Goal: Check status: Check status

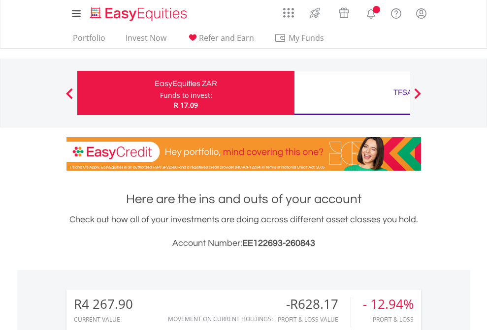
scroll to position [94, 154]
click at [160, 93] on div "Funds to invest:" at bounding box center [186, 96] width 52 height 10
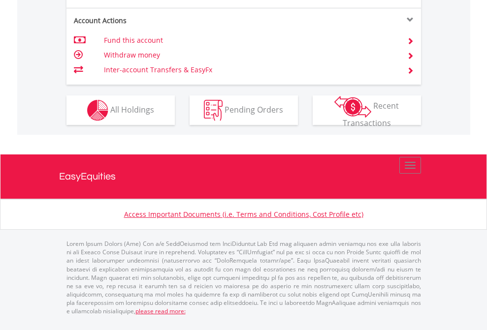
scroll to position [963, 0]
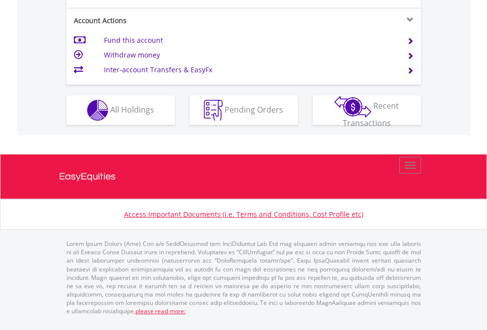
scroll to position [943, 0]
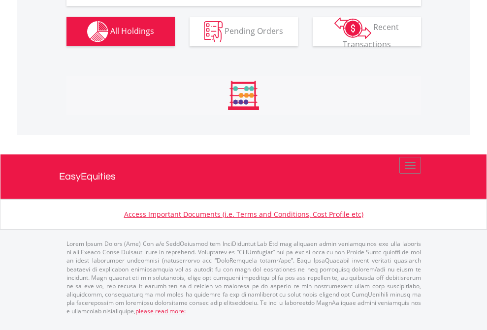
scroll to position [94, 154]
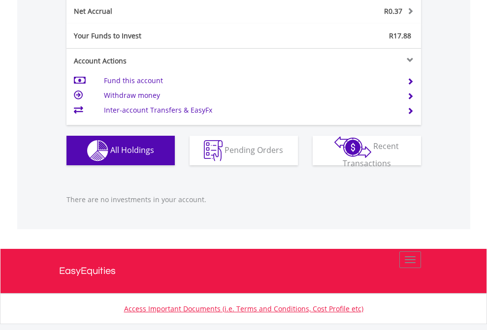
scroll to position [997, 0]
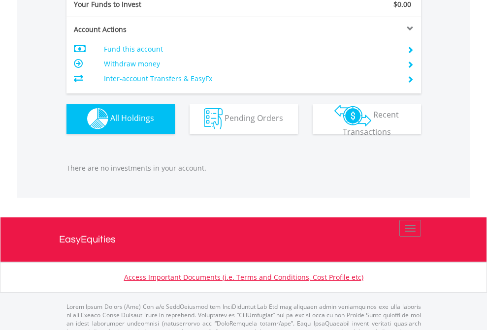
scroll to position [974, 0]
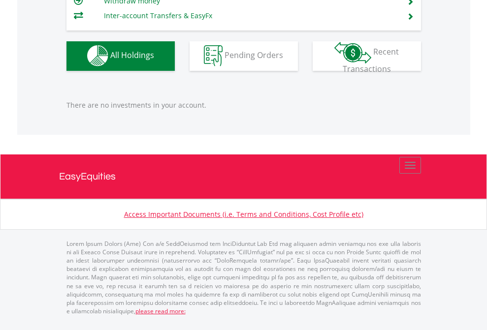
scroll to position [974, 0]
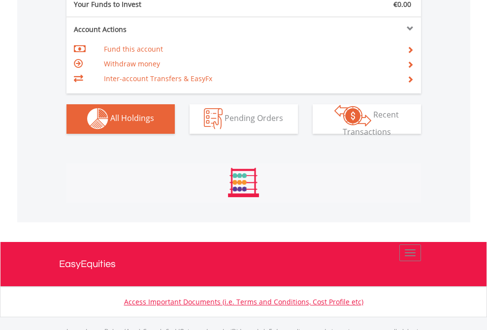
scroll to position [974, 0]
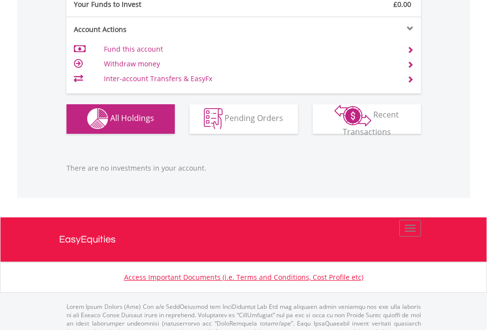
scroll to position [974, 0]
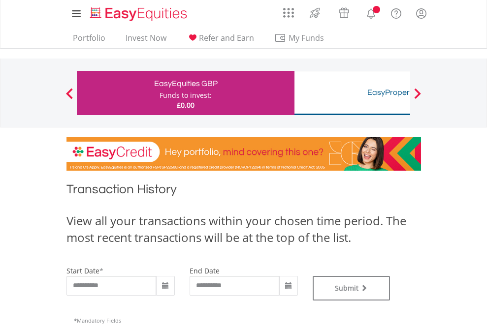
type input "**********"
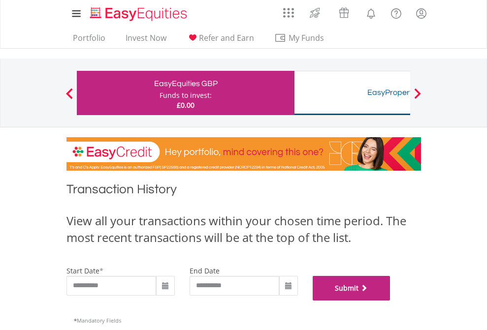
click at [390, 301] on button "Submit" at bounding box center [351, 288] width 78 height 25
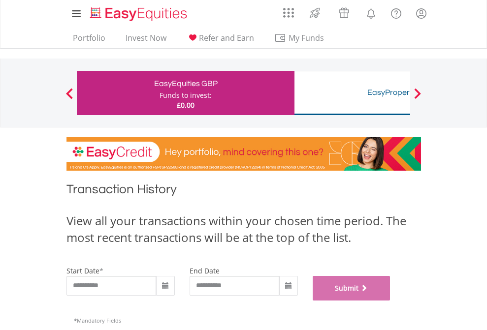
scroll to position [399, 0]
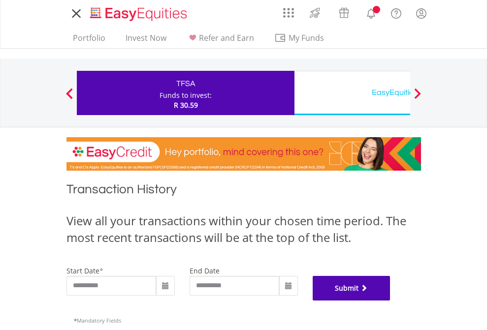
click at [390, 301] on button "Submit" at bounding box center [351, 288] width 78 height 25
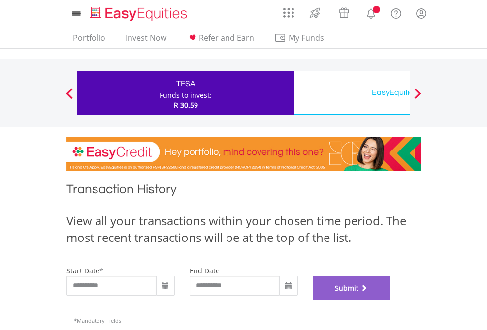
scroll to position [399, 0]
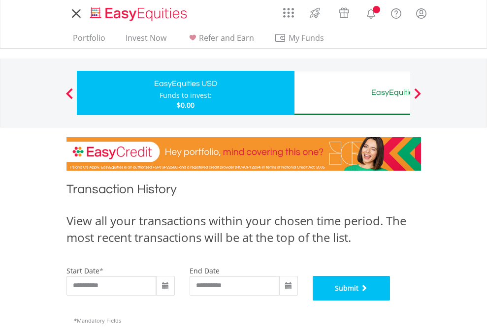
click at [390, 301] on button "Submit" at bounding box center [351, 288] width 78 height 25
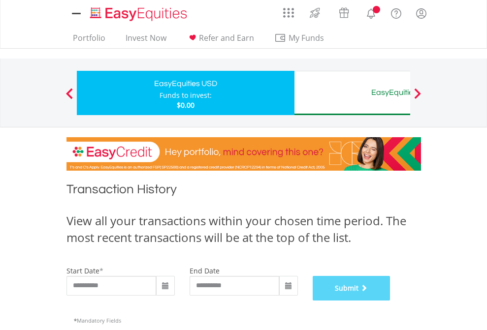
scroll to position [399, 0]
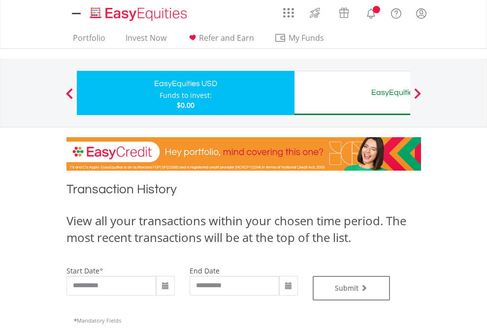
click at [352, 93] on div "EasyEquities AUD" at bounding box center [402, 93] width 205 height 14
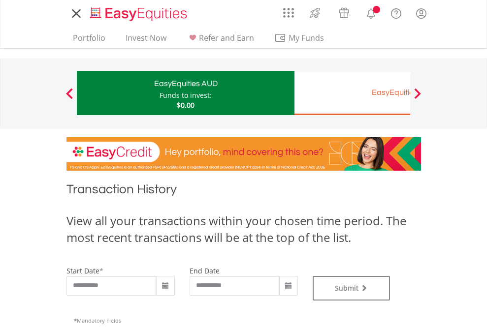
type input "**********"
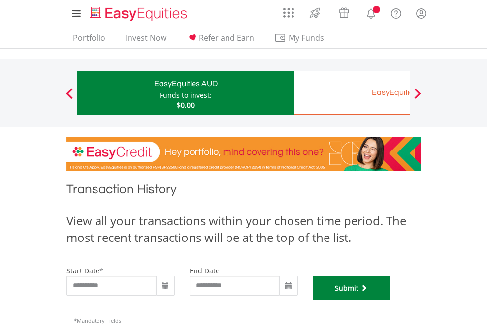
click at [390, 301] on button "Submit" at bounding box center [351, 288] width 78 height 25
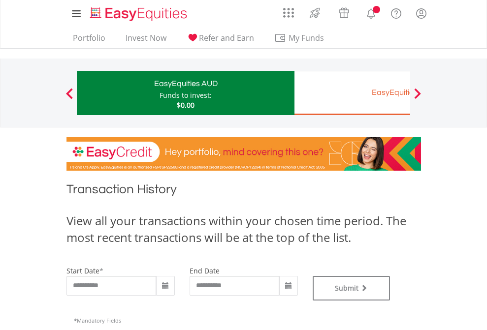
click at [352, 93] on div "EasyEquities EUR" at bounding box center [402, 93] width 205 height 14
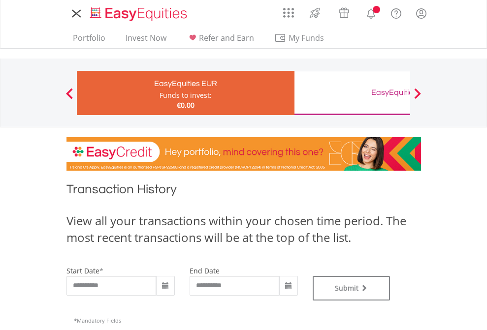
type input "**********"
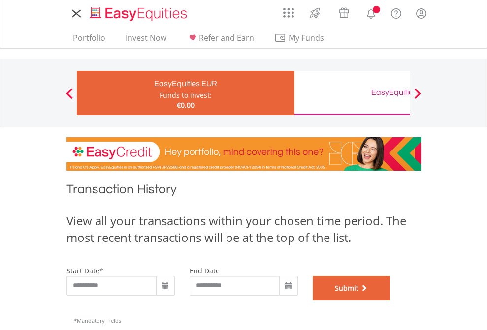
click at [390, 301] on button "Submit" at bounding box center [351, 288] width 78 height 25
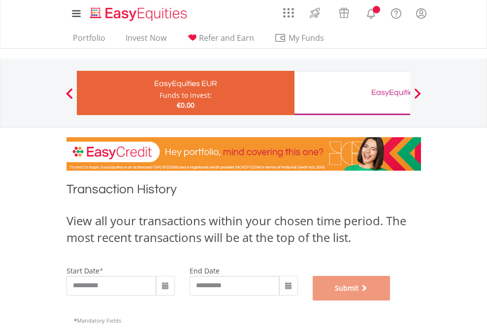
scroll to position [399, 0]
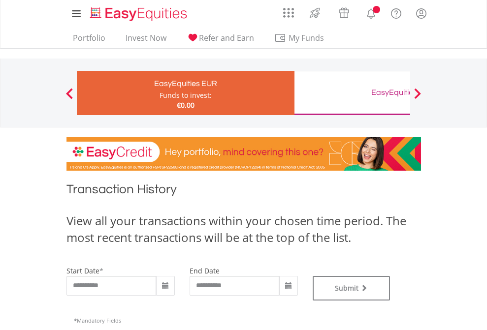
click at [352, 93] on div "EasyEquities GBP" at bounding box center [402, 93] width 205 height 14
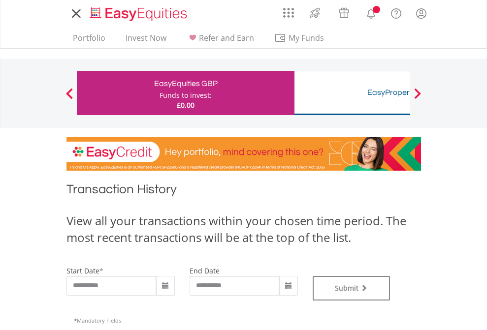
type input "**********"
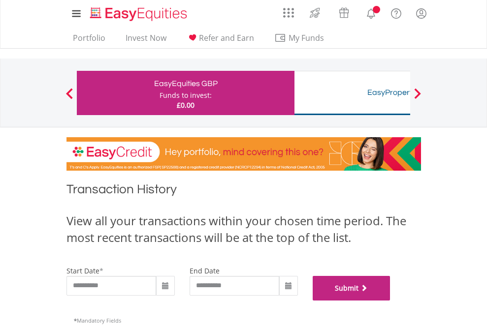
click at [390, 301] on button "Submit" at bounding box center [351, 288] width 78 height 25
